Goal: Transaction & Acquisition: Subscribe to service/newsletter

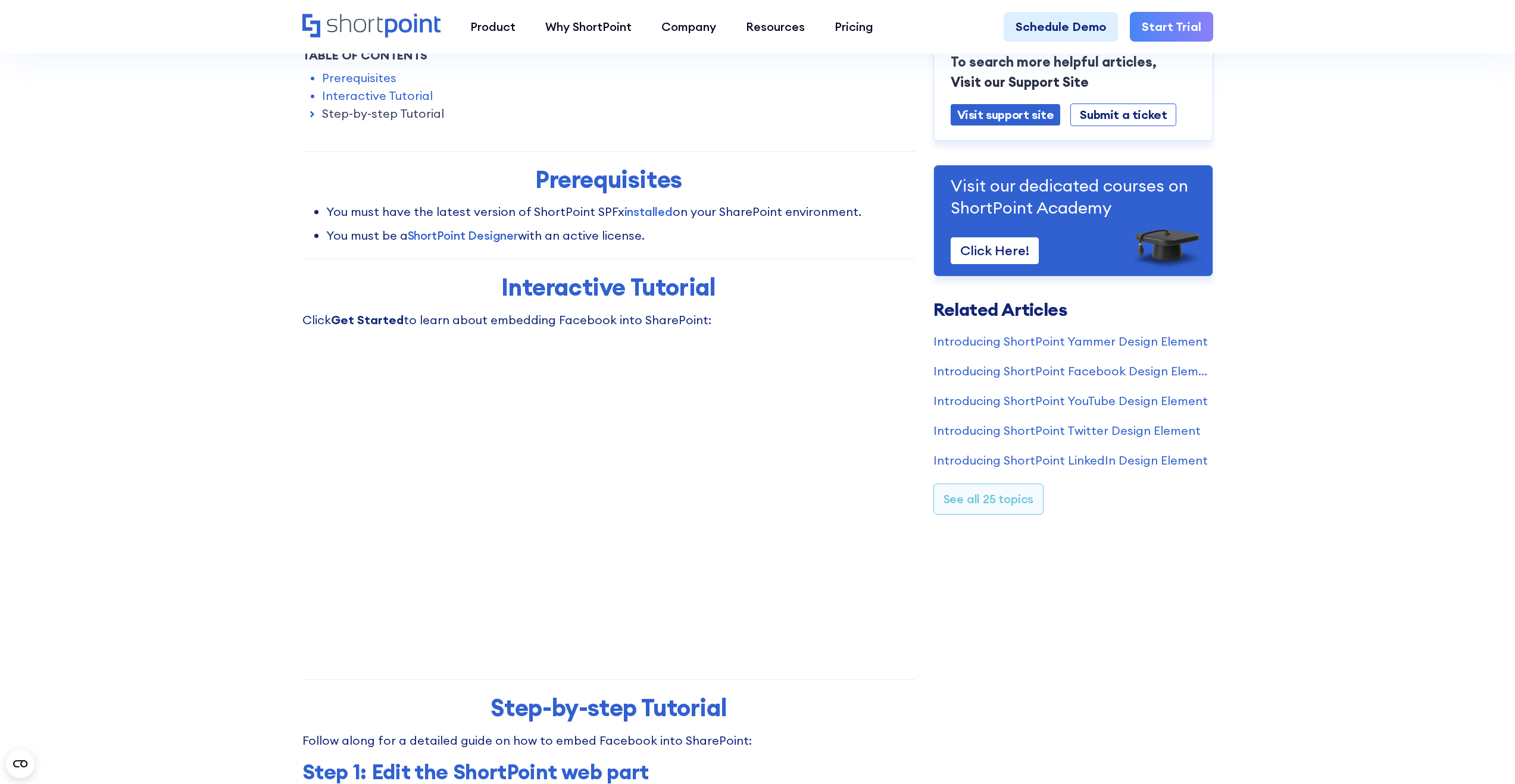
scroll to position [197, 0]
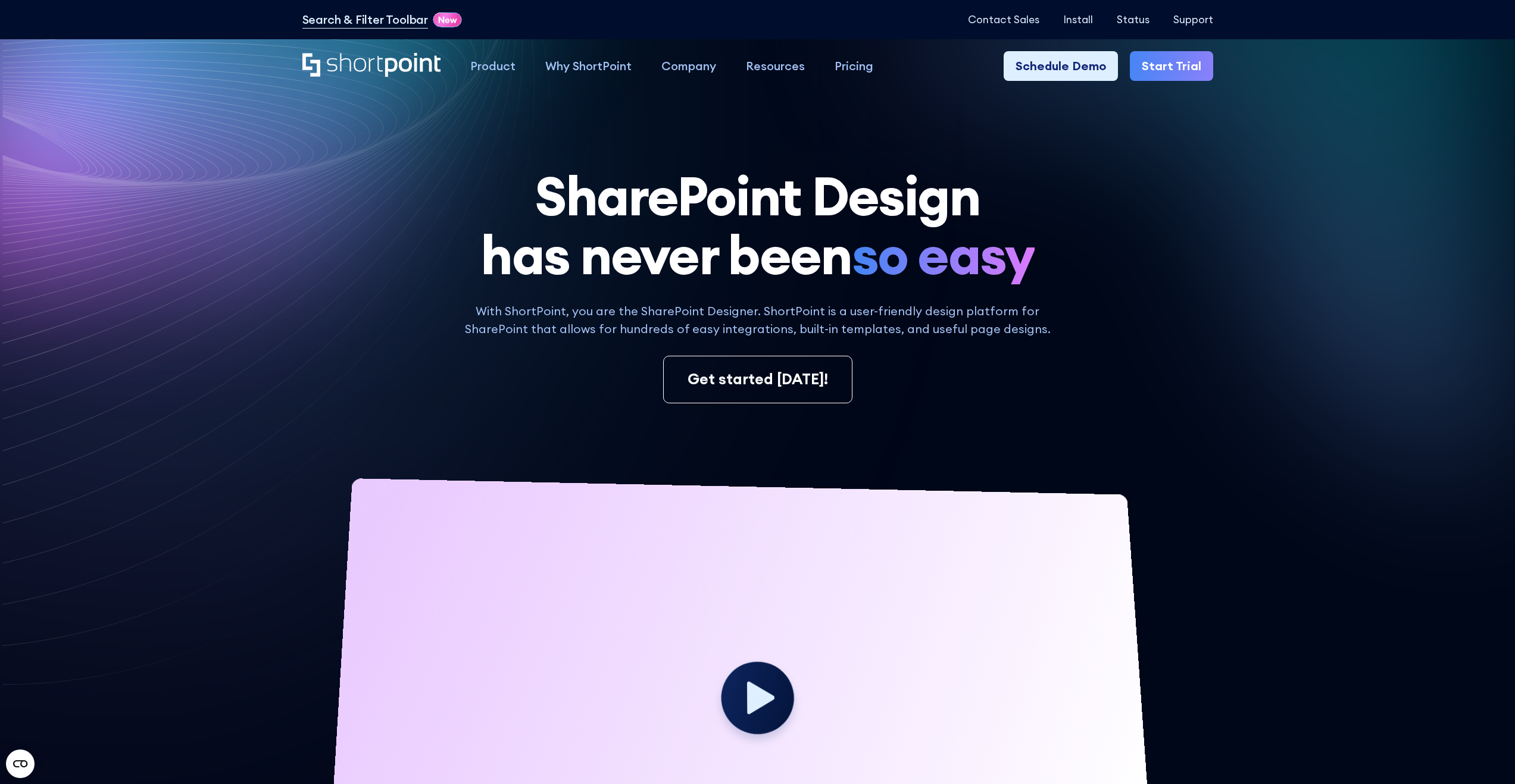
click at [1177, 63] on link "Start Trial" at bounding box center [1171, 65] width 83 height 30
